Goal: Information Seeking & Learning: Compare options

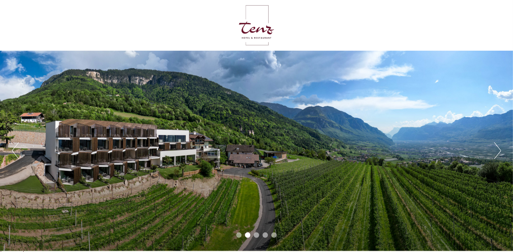
click at [496, 155] on button "Next" at bounding box center [497, 150] width 7 height 17
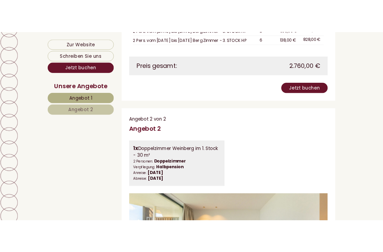
scroll to position [832, 0]
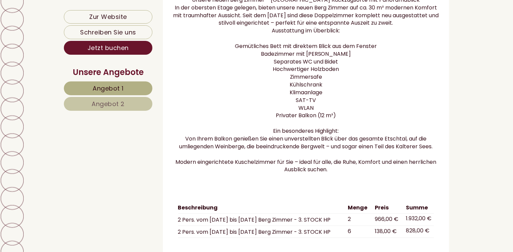
scroll to position [442, 0]
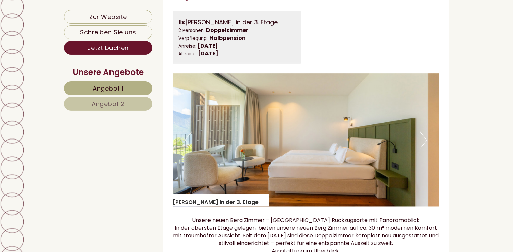
click at [120, 103] on span "Angebot 2" at bounding box center [108, 104] width 33 height 8
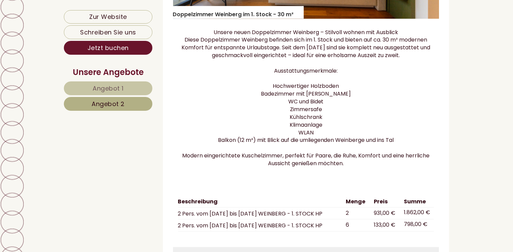
scroll to position [859, 0]
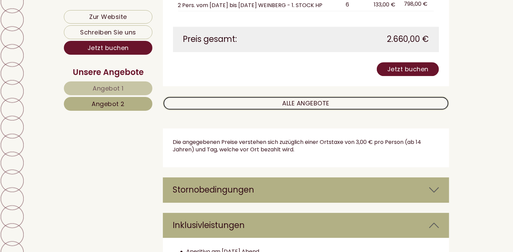
click at [279, 109] on link "ALLE ANGEBOTE" at bounding box center [306, 103] width 287 height 14
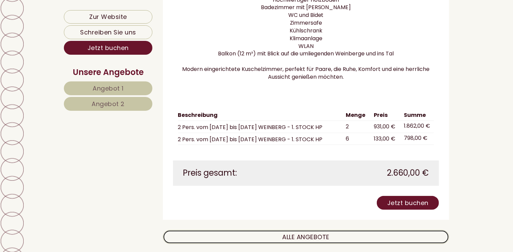
scroll to position [1522, 0]
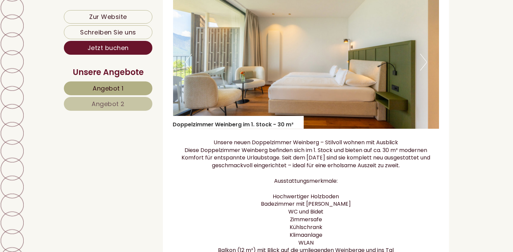
scroll to position [1325, 0]
